Goal: Information Seeking & Learning: Learn about a topic

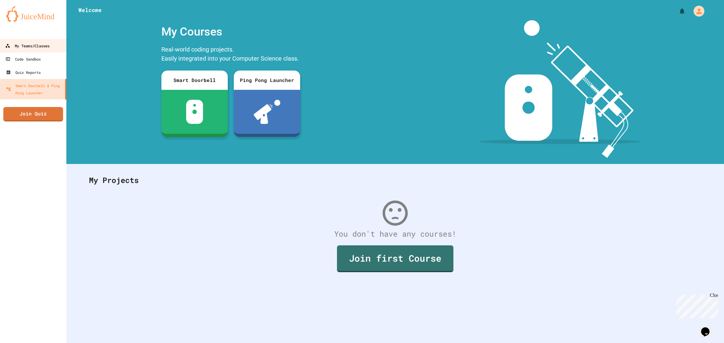
click at [42, 44] on div "My Teams/Classes" at bounding box center [27, 46] width 44 height 8
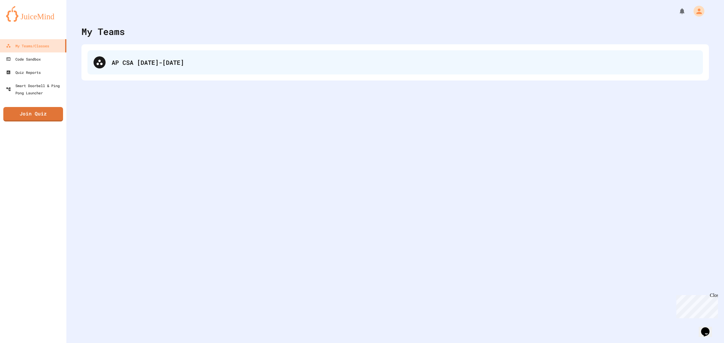
click at [97, 62] on icon at bounding box center [99, 62] width 7 height 7
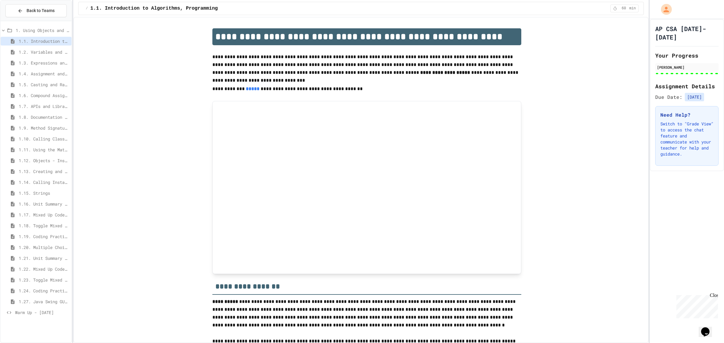
click at [39, 204] on span "1.16. Unit Summary 1a (1.1-1.6)" at bounding box center [44, 204] width 50 height 6
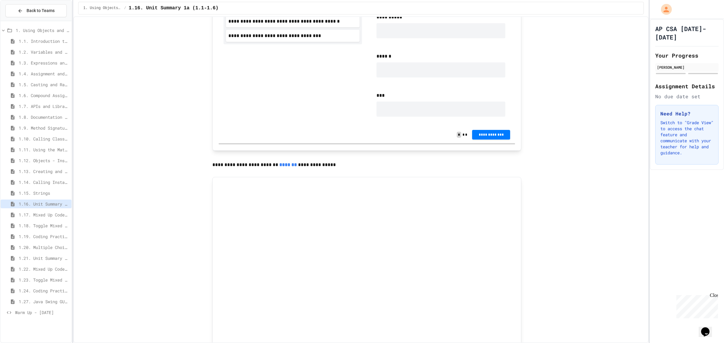
scroll to position [830, 0]
